Goal: Information Seeking & Learning: Learn about a topic

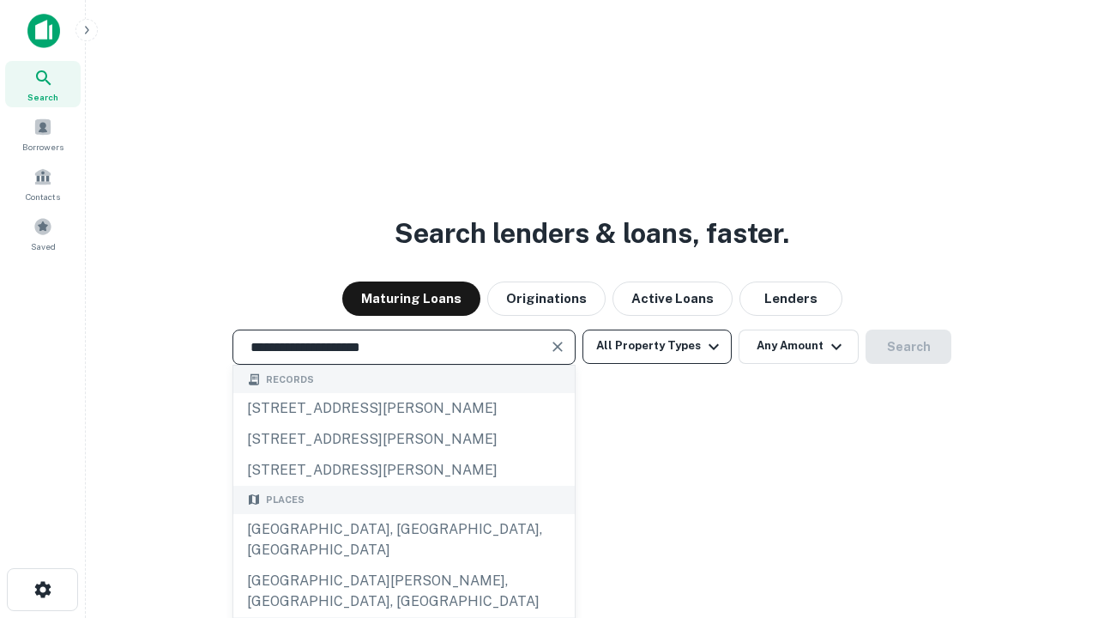
click at [403, 565] on div "[GEOGRAPHIC_DATA], [GEOGRAPHIC_DATA], [GEOGRAPHIC_DATA]" at bounding box center [403, 539] width 341 height 51
click at [657, 346] on button "All Property Types" at bounding box center [656, 346] width 149 height 34
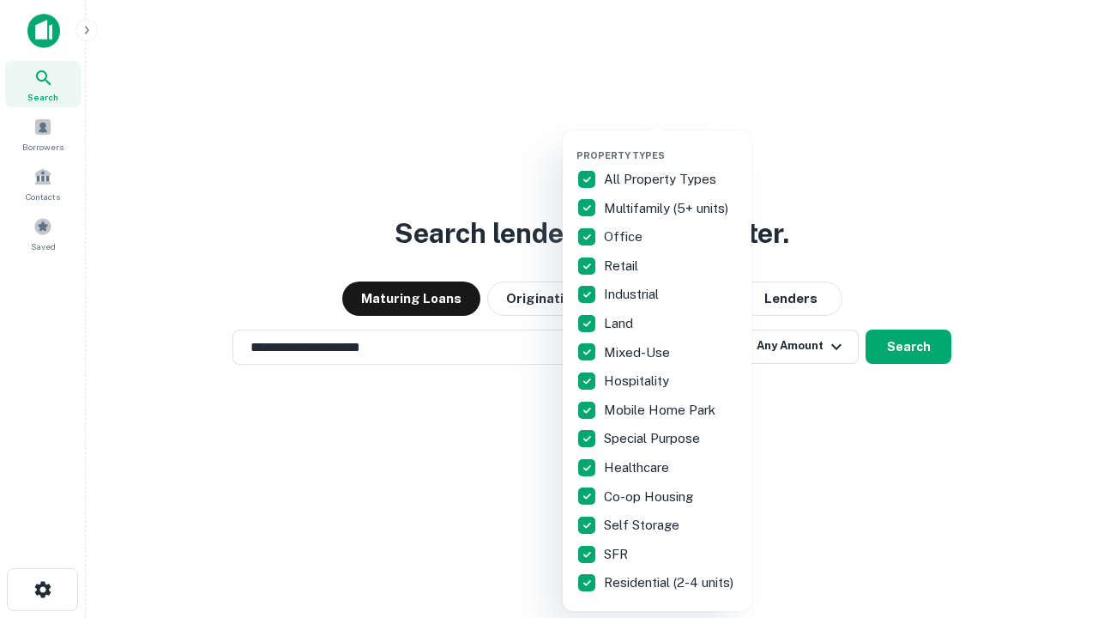
type input "**********"
click at [671, 144] on button "button" at bounding box center [670, 144] width 189 height 1
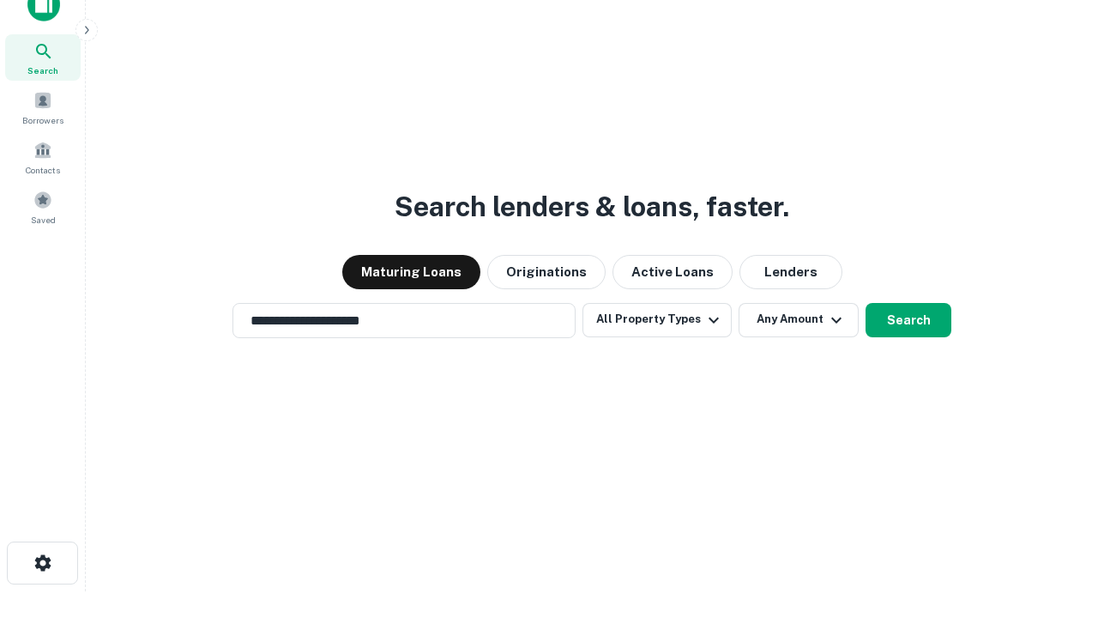
scroll to position [10, 207]
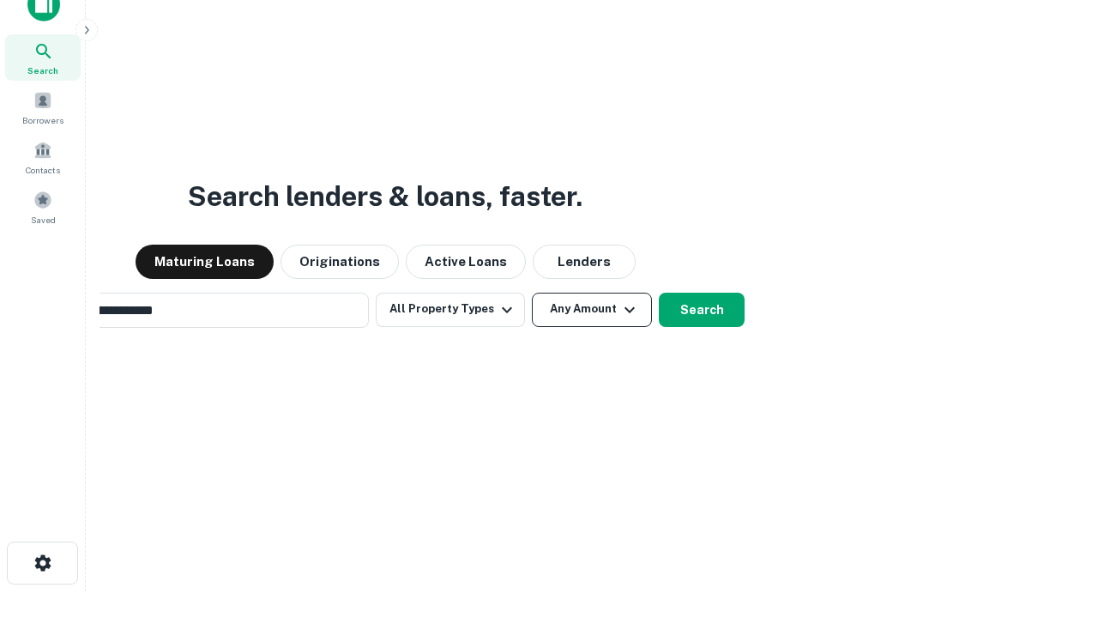
click at [532, 292] on button "Any Amount" at bounding box center [592, 309] width 120 height 34
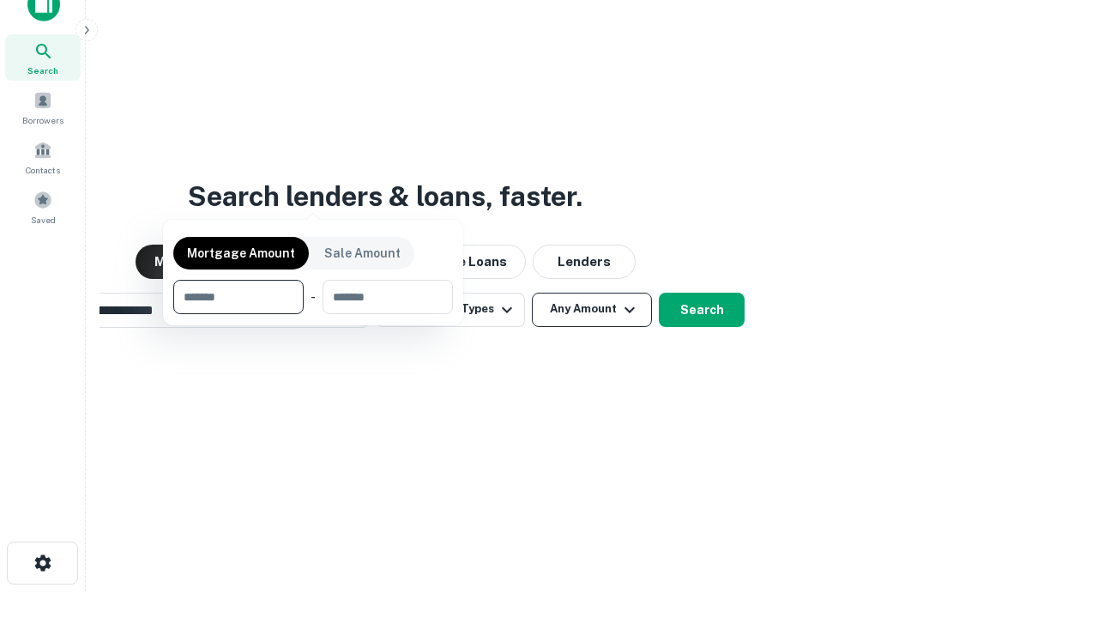
scroll to position [124, 485]
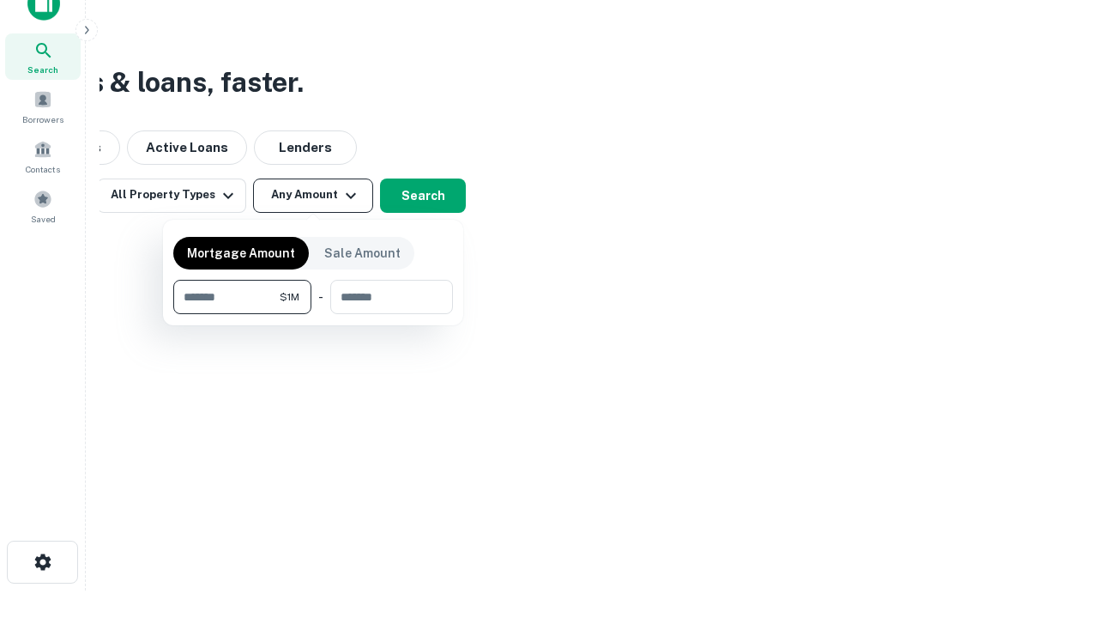
type input "*******"
click at [313, 314] on button "button" at bounding box center [313, 314] width 280 height 1
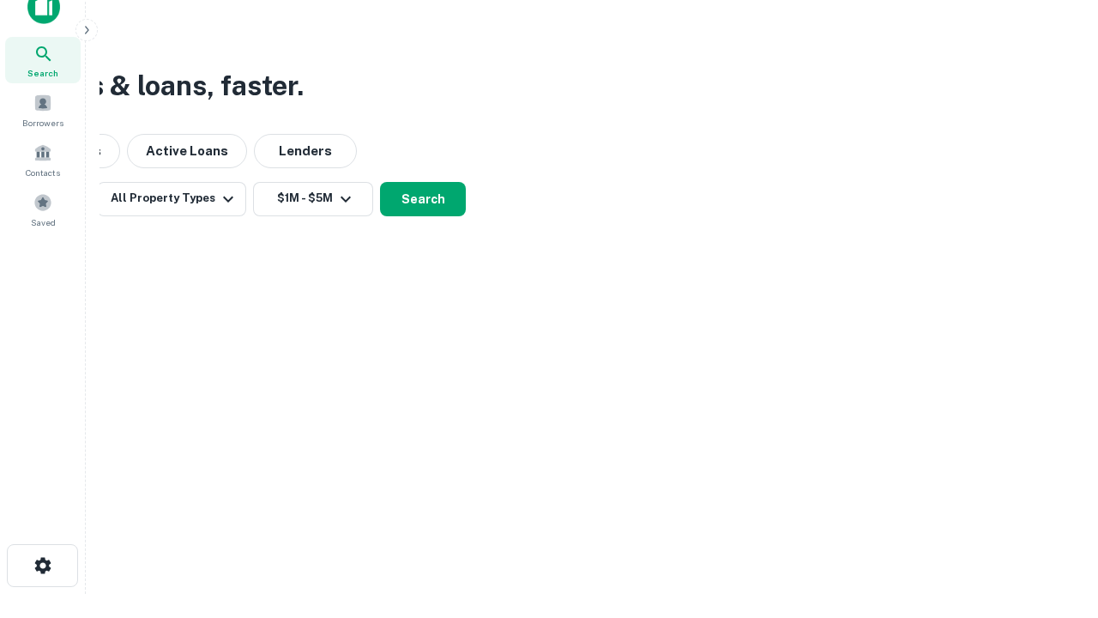
scroll to position [10, 316]
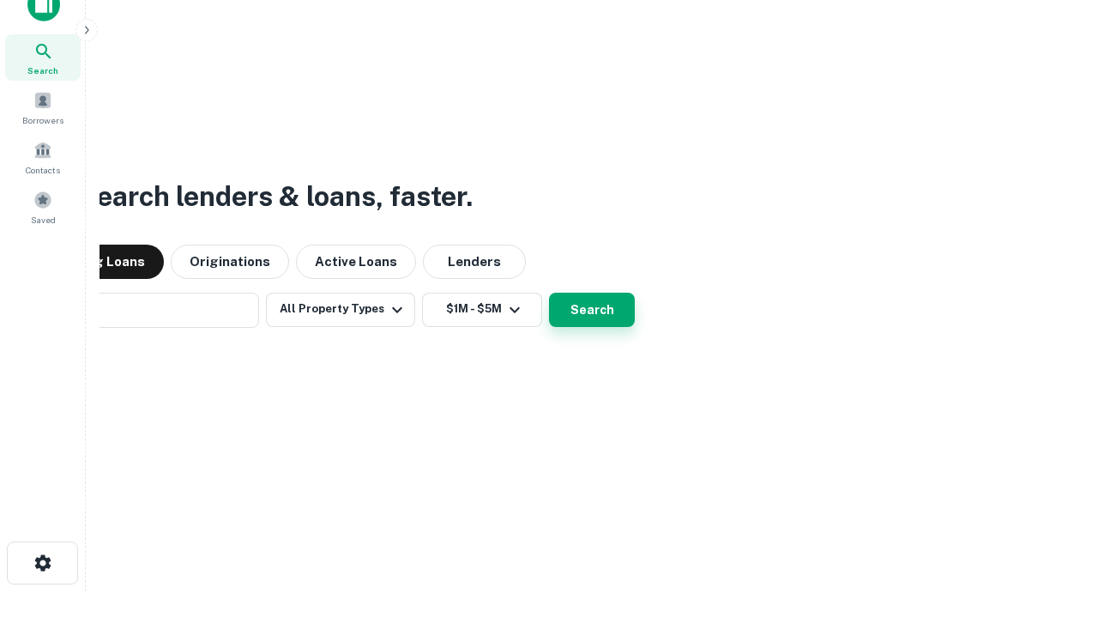
click at [592, 309] on button "Search" at bounding box center [592, 309] width 86 height 34
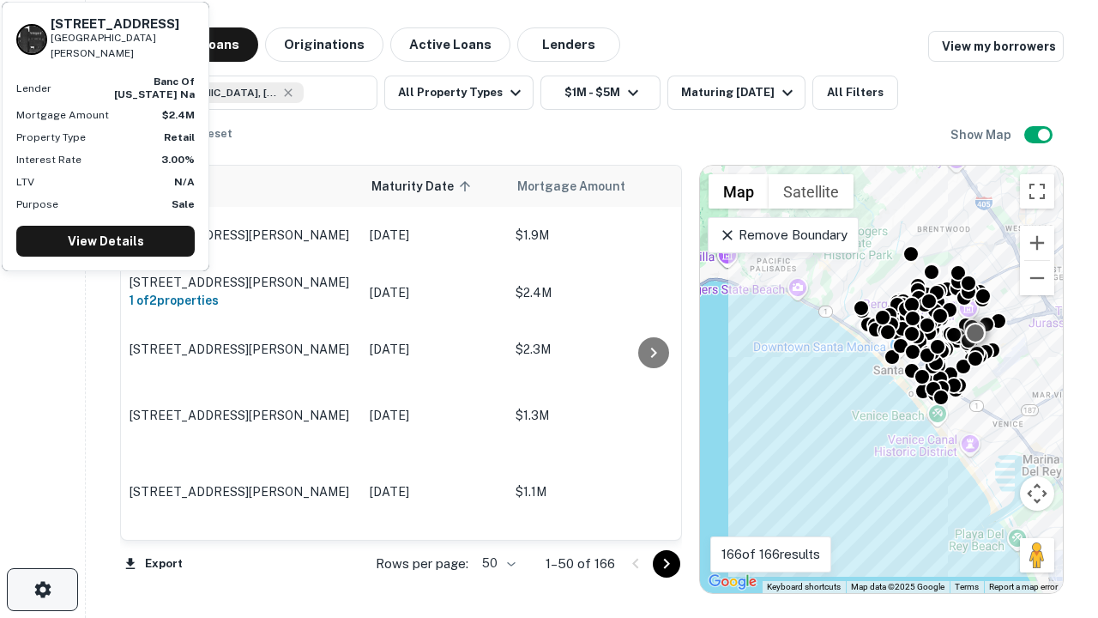
click at [42, 589] on icon "button" at bounding box center [43, 589] width 21 height 21
